Goal: Transaction & Acquisition: Purchase product/service

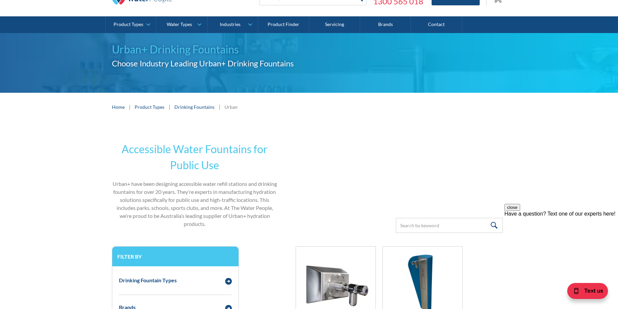
scroll to position [134, 0]
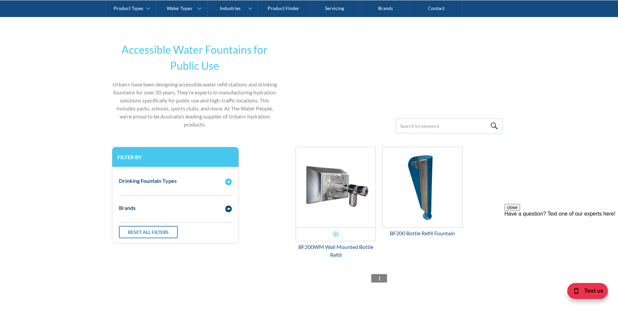
click at [225, 180] on img "Email Form 3" at bounding box center [228, 182] width 7 height 7
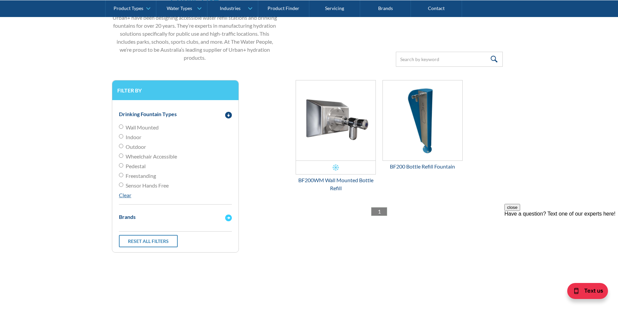
click at [230, 218] on img "Email Form 3" at bounding box center [228, 218] width 7 height 7
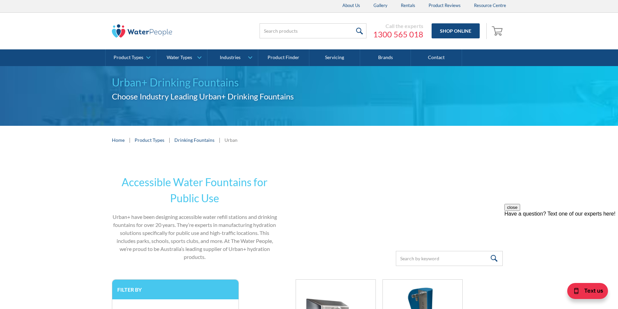
scroll to position [0, 0]
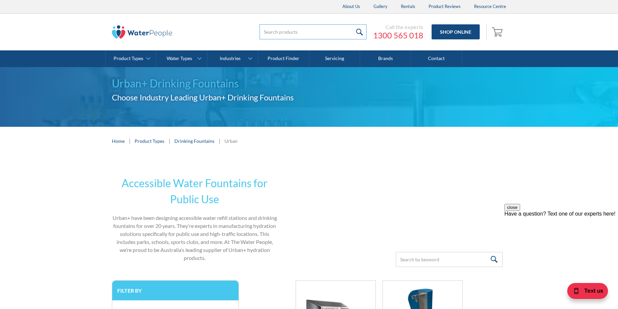
click at [304, 33] on input "search" at bounding box center [312, 31] width 107 height 15
type input "dog bowl"
click at [352, 24] on input "submit" at bounding box center [359, 31] width 14 height 15
